Goal: Task Accomplishment & Management: Use online tool/utility

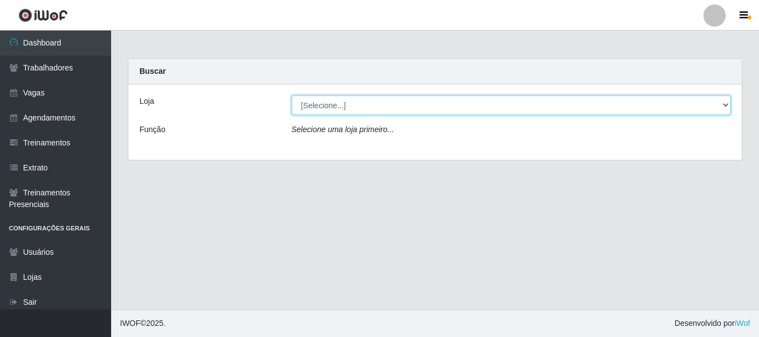
click at [372, 102] on select "[Selecione...] O Cestão - [GEOGRAPHIC_DATA]" at bounding box center [511, 105] width 439 height 19
select select "238"
click at [292, 96] on select "[Selecione...] O Cestão - [GEOGRAPHIC_DATA]" at bounding box center [511, 105] width 439 height 19
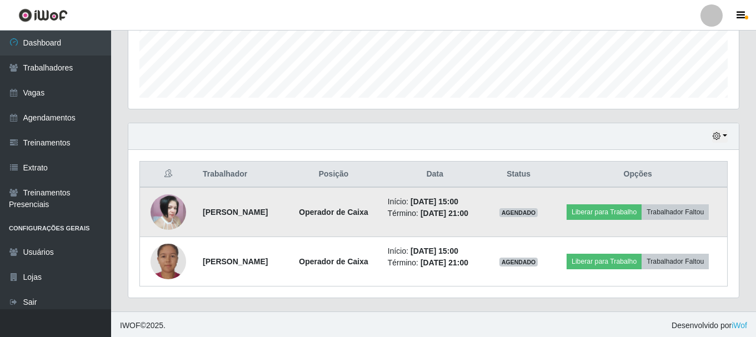
scroll to position [302, 0]
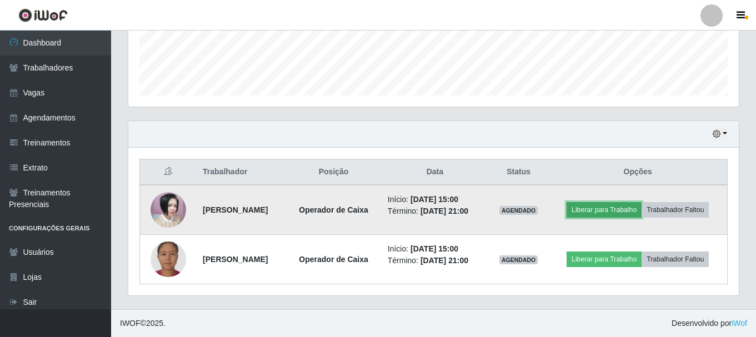
click at [613, 213] on button "Liberar para Trabalho" at bounding box center [603, 210] width 75 height 16
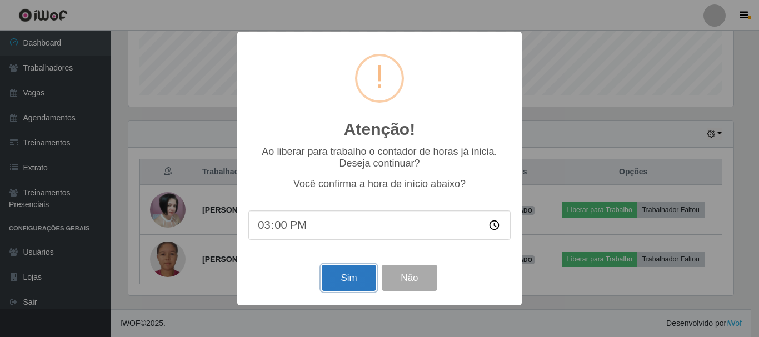
click at [350, 276] on button "Sim" at bounding box center [349, 278] width 54 height 26
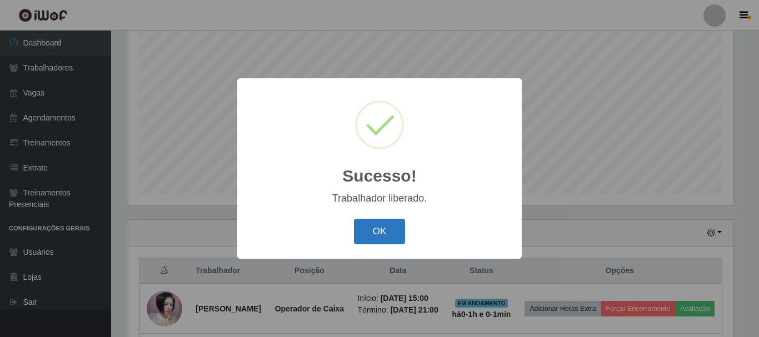
click at [381, 229] on button "OK" at bounding box center [380, 232] width 52 height 26
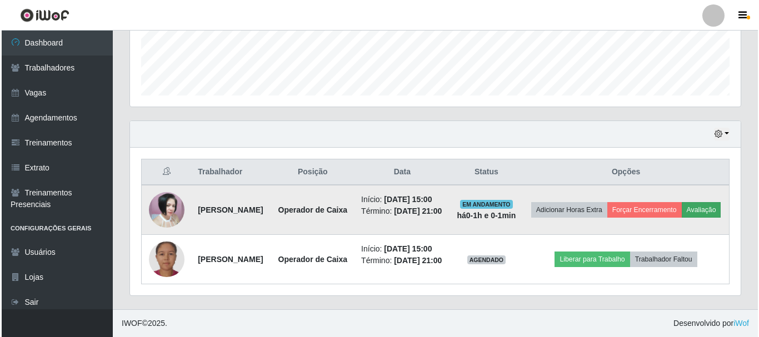
scroll to position [318, 0]
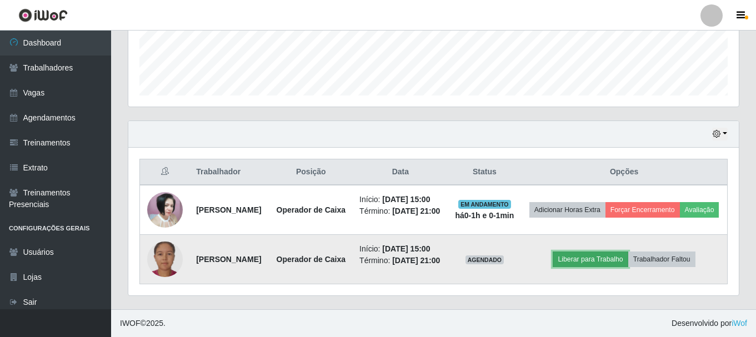
click at [616, 254] on button "Liberar para Trabalho" at bounding box center [590, 260] width 75 height 16
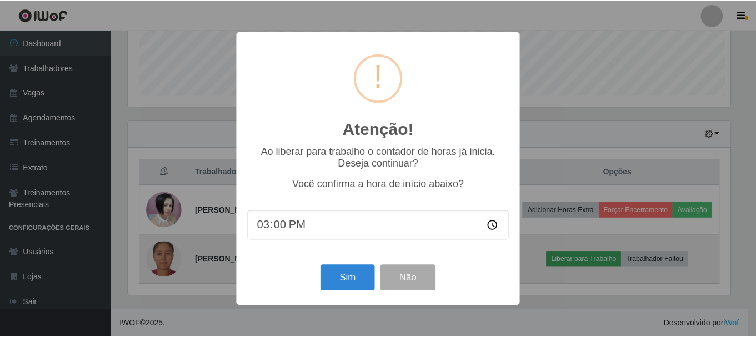
scroll to position [230, 605]
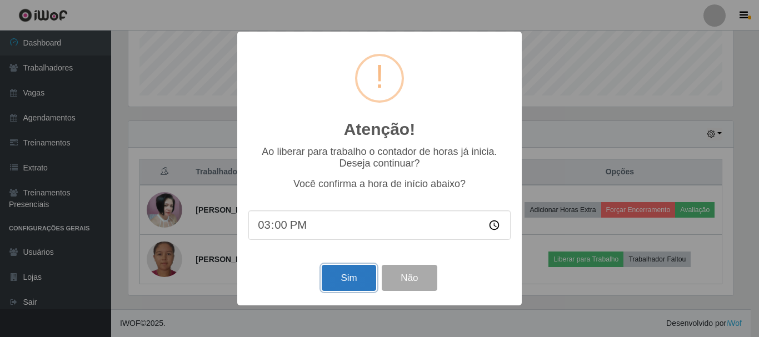
click at [337, 280] on button "Sim" at bounding box center [349, 278] width 54 height 26
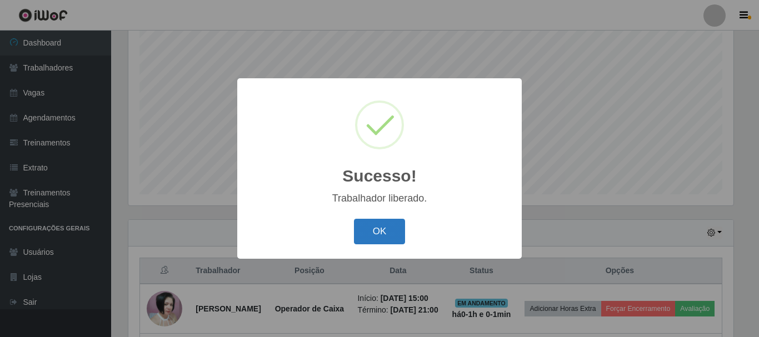
click at [376, 228] on button "OK" at bounding box center [380, 232] width 52 height 26
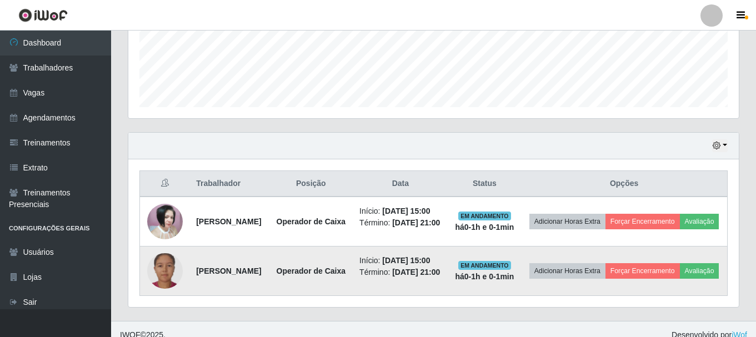
scroll to position [318, 0]
